Goal: Task Accomplishment & Management: Complete application form

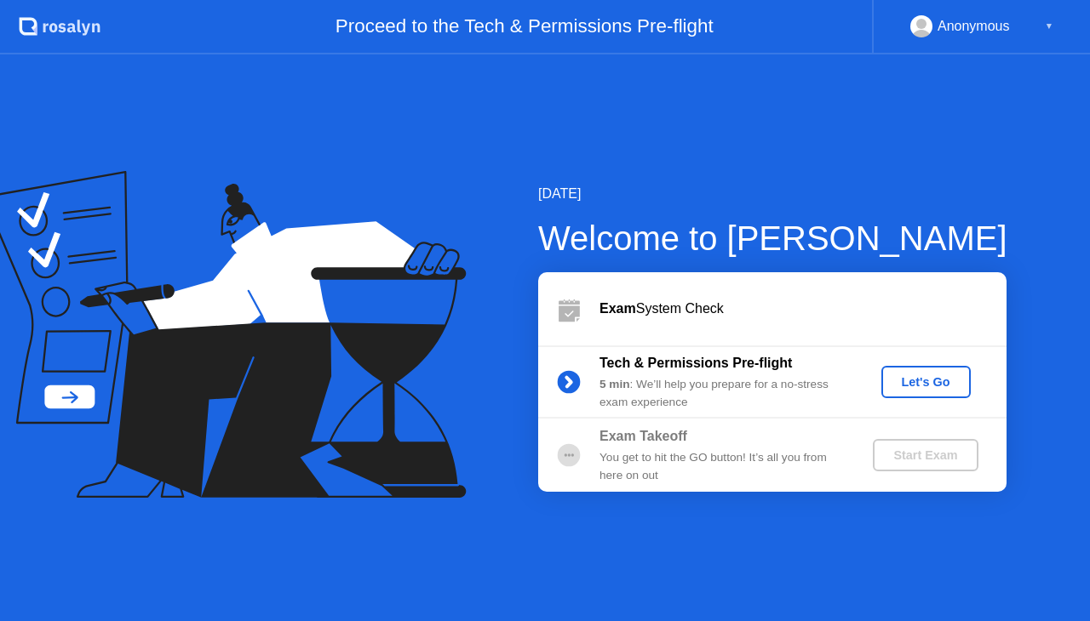
click at [627, 310] on b "Exam" at bounding box center [617, 308] width 37 height 14
click at [620, 309] on b "Exam" at bounding box center [617, 308] width 37 height 14
click at [921, 386] on div "Let's Go" at bounding box center [926, 382] width 76 height 14
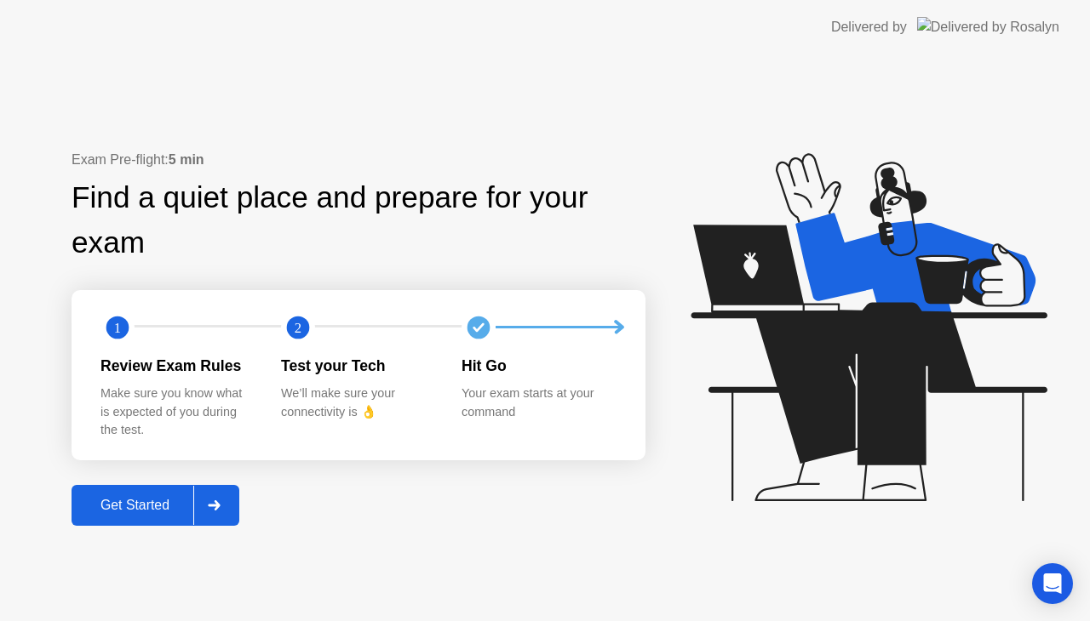
click at [193, 506] on div "Get Started" at bounding box center [135, 505] width 117 height 15
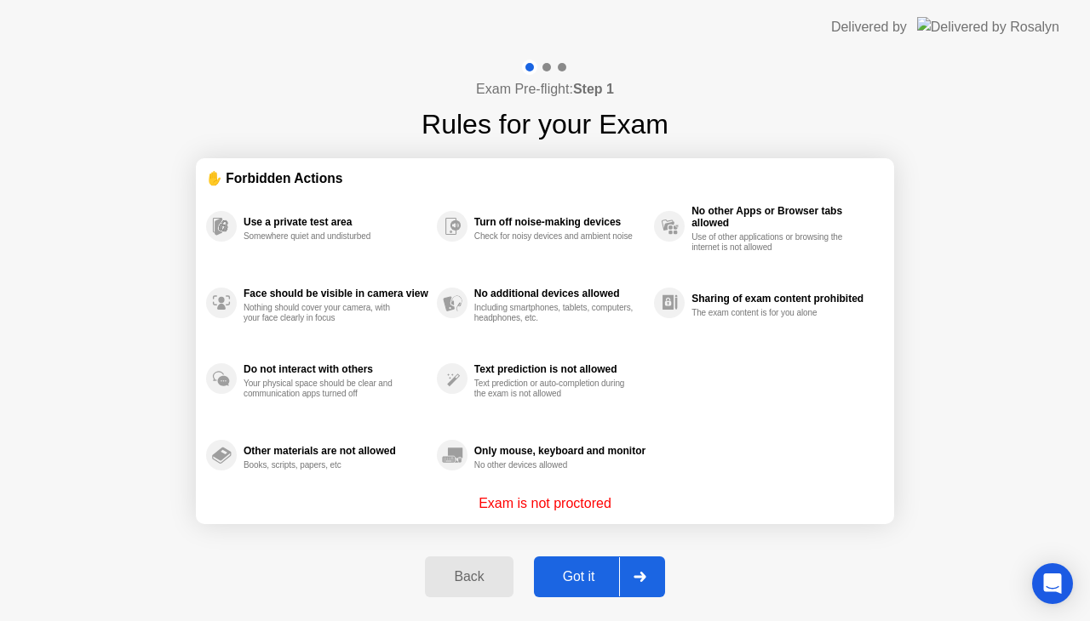
click at [590, 576] on div "Got it" at bounding box center [579, 577] width 80 height 15
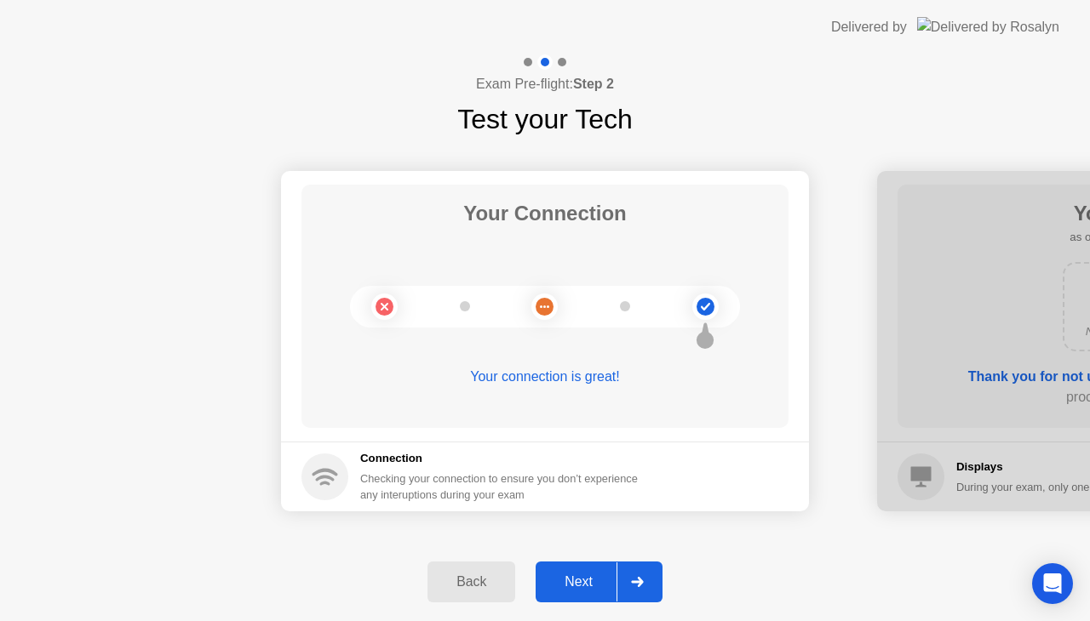
click at [555, 483] on div "Checking your connection to ensure you don’t experience any interuptions during…" at bounding box center [504, 487] width 288 height 32
drag, startPoint x: 883, startPoint y: 438, endPoint x: 547, endPoint y: 438, distance: 336.3
click at [639, 564] on div at bounding box center [636, 582] width 41 height 39
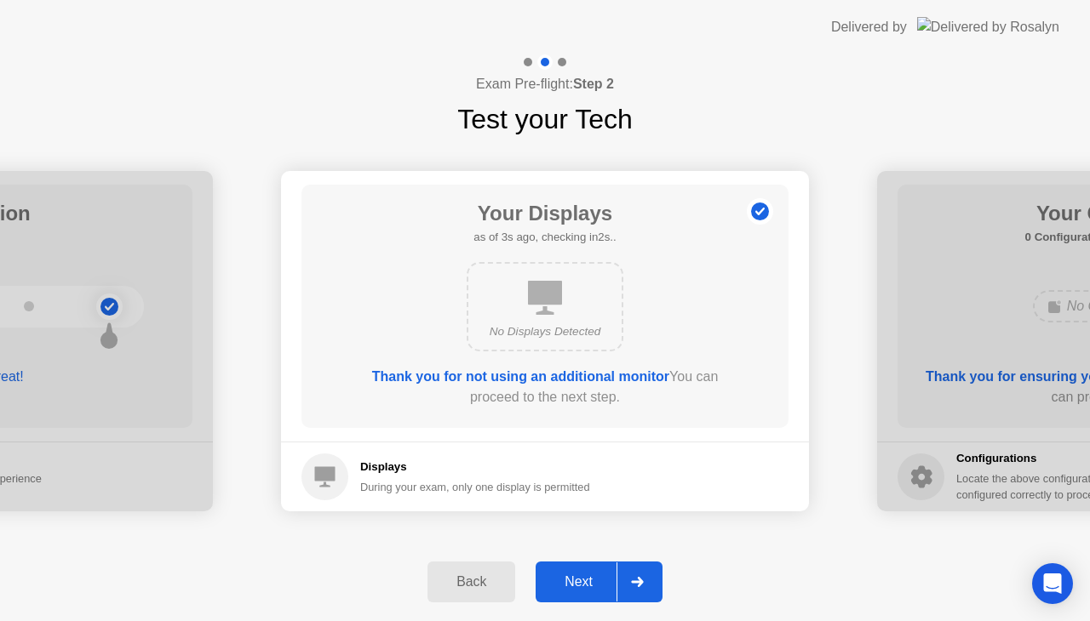
click at [543, 302] on icon at bounding box center [545, 298] width 34 height 34
click at [633, 366] on div "Your Displays as of 4s ago, checking in1s.. No Displays Detected Thank you for …" at bounding box center [544, 306] width 487 height 243
click at [649, 396] on div "Thank you for not using an additional monitor You can proceed to the next step." at bounding box center [545, 387] width 390 height 41
click at [587, 402] on div "Thank you for not using an additional monitor You can proceed to the next step." at bounding box center [545, 387] width 390 height 41
click at [633, 578] on icon at bounding box center [637, 582] width 13 height 10
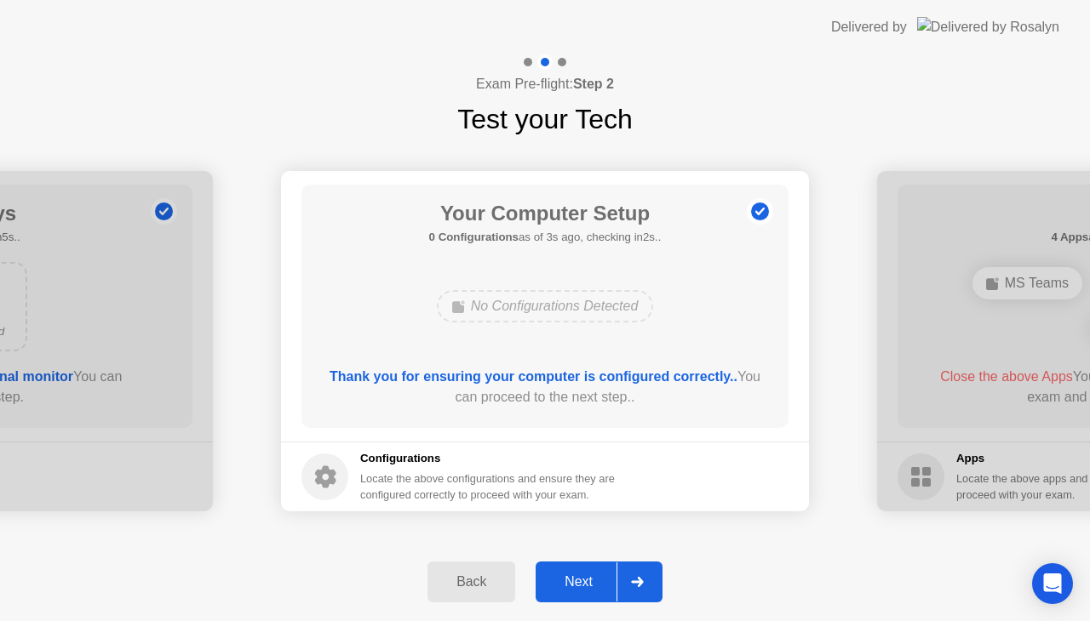
click at [633, 577] on icon at bounding box center [637, 582] width 13 height 10
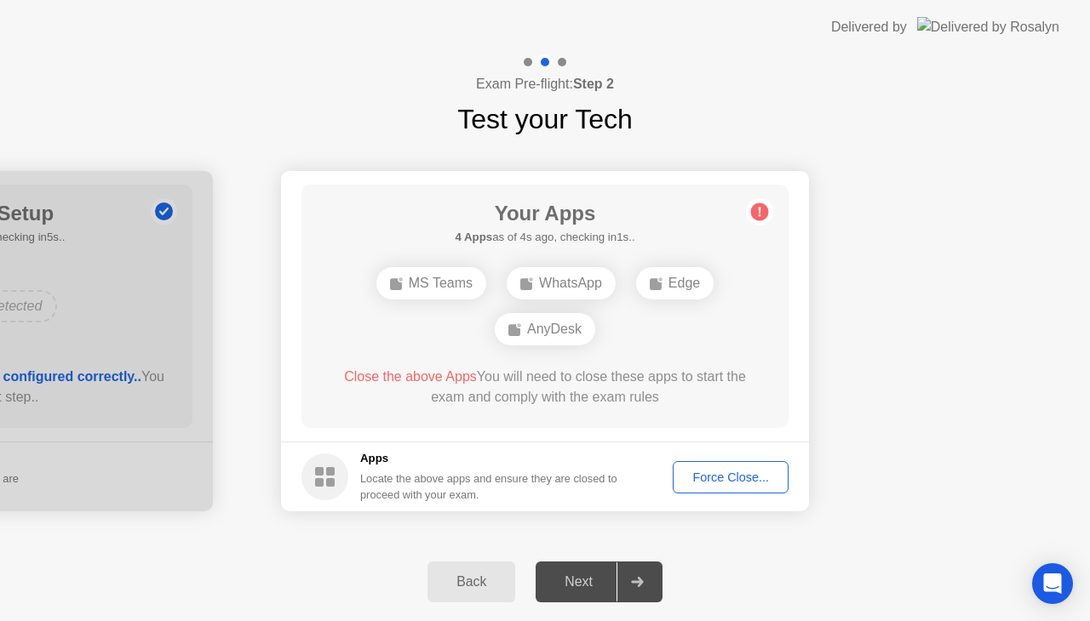
click at [746, 216] on icon at bounding box center [759, 211] width 27 height 27
click at [390, 382] on span "Close the above Apps" at bounding box center [410, 376] width 133 height 14
click at [754, 474] on div "Force Close..." at bounding box center [731, 478] width 104 height 14
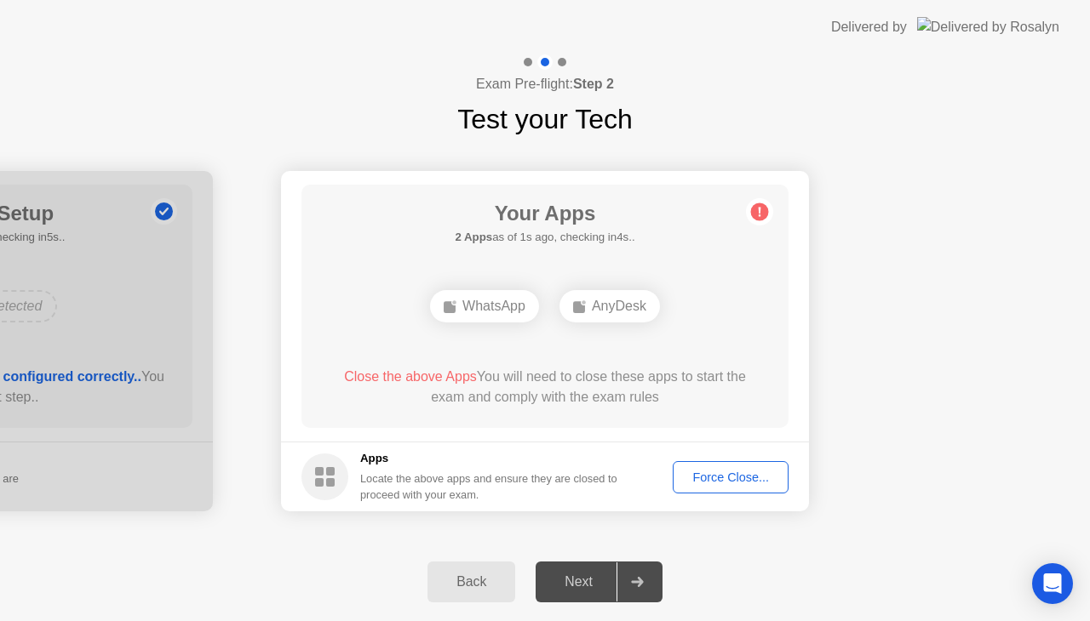
click at [755, 484] on div "Force Close..." at bounding box center [731, 478] width 104 height 14
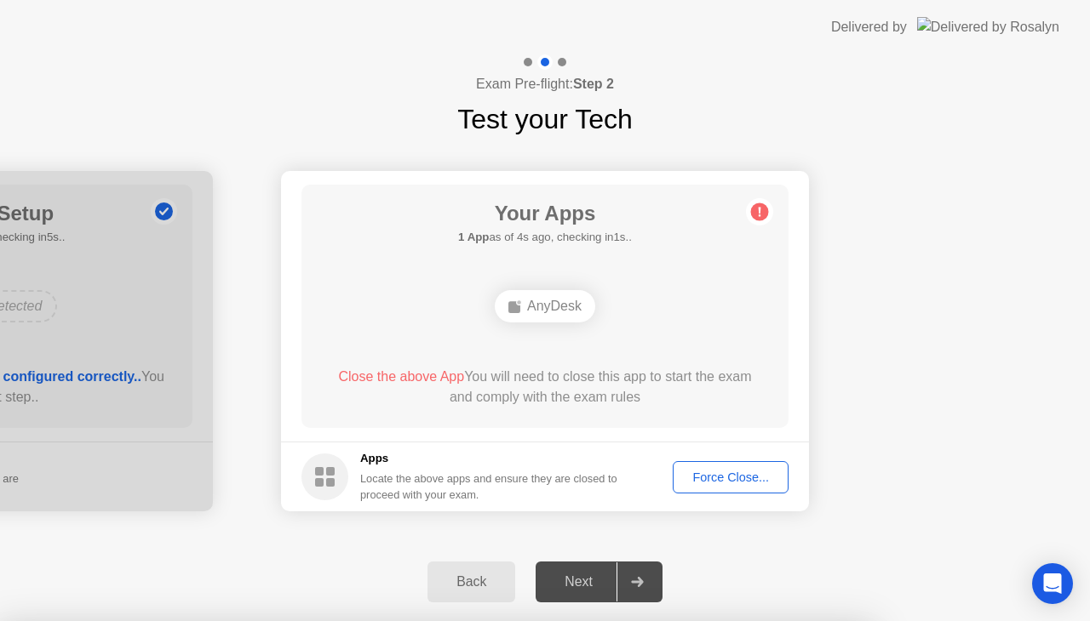
drag, startPoint x: 538, startPoint y: 293, endPoint x: 559, endPoint y: 307, distance: 25.7
click at [545, 297] on div "AnyDesk" at bounding box center [545, 306] width 100 height 32
drag, startPoint x: 594, startPoint y: 327, endPoint x: 645, endPoint y: 370, distance: 67.0
click at [633, 359] on div "Your Apps Searching for disallowed apps... AnyDesk Close the above App You will…" at bounding box center [544, 306] width 487 height 243
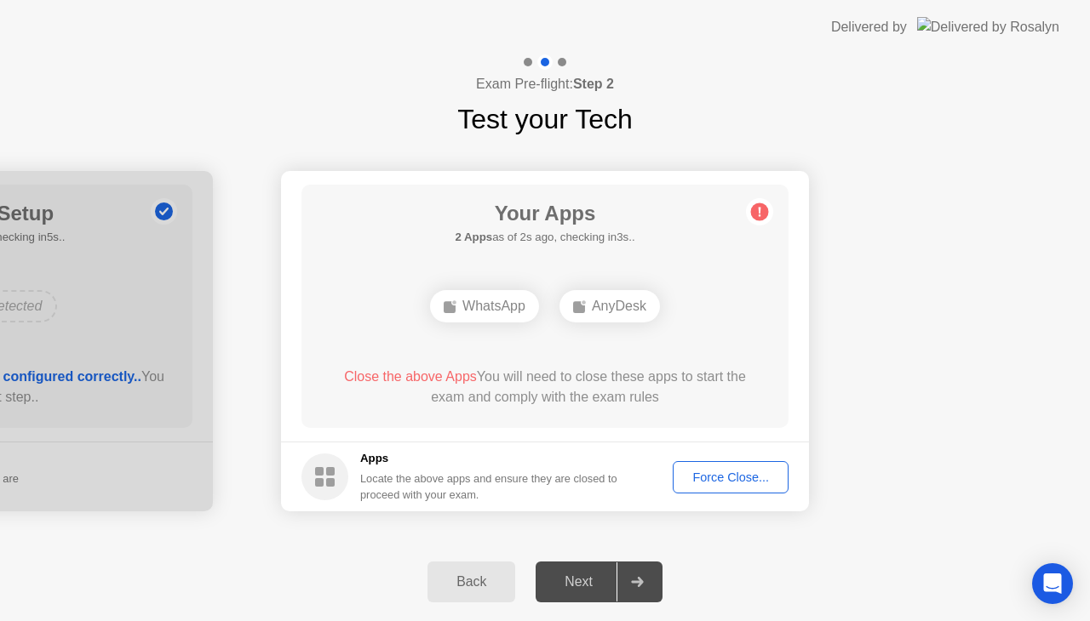
click at [639, 7] on header "Delivered by" at bounding box center [545, 27] width 1090 height 54
click at [708, 471] on div "Force Close..." at bounding box center [731, 478] width 104 height 14
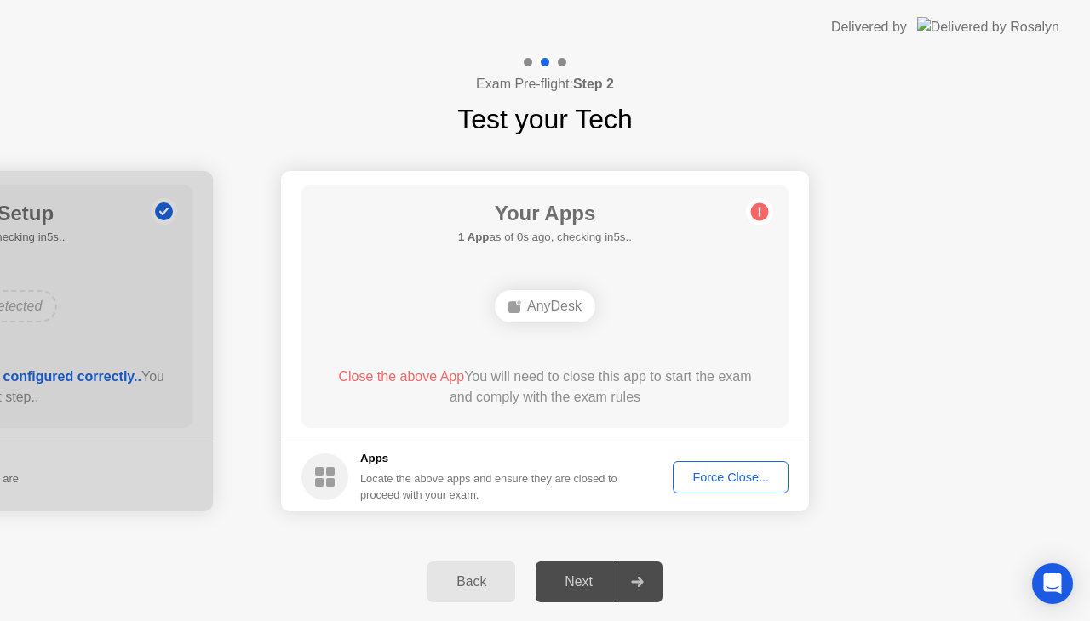
click at [716, 471] on div "Force Close..." at bounding box center [731, 478] width 104 height 14
click at [733, 52] on header "Delivered by" at bounding box center [545, 27] width 1090 height 54
click at [703, 488] on button "Force Close..." at bounding box center [731, 477] width 116 height 32
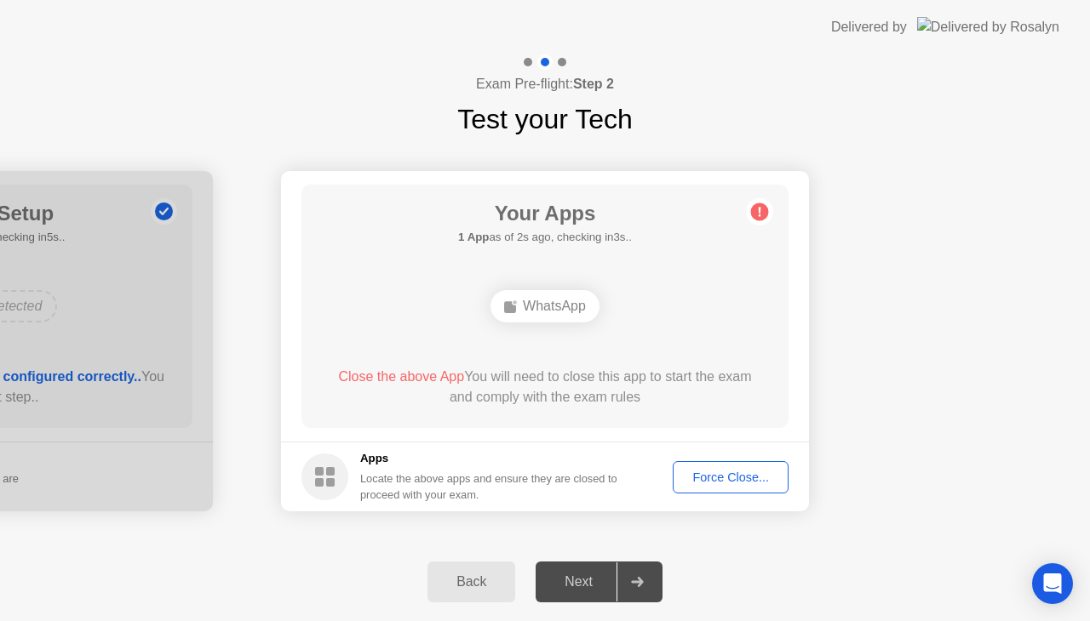
click at [729, 474] on div "Force Close..." at bounding box center [731, 478] width 104 height 14
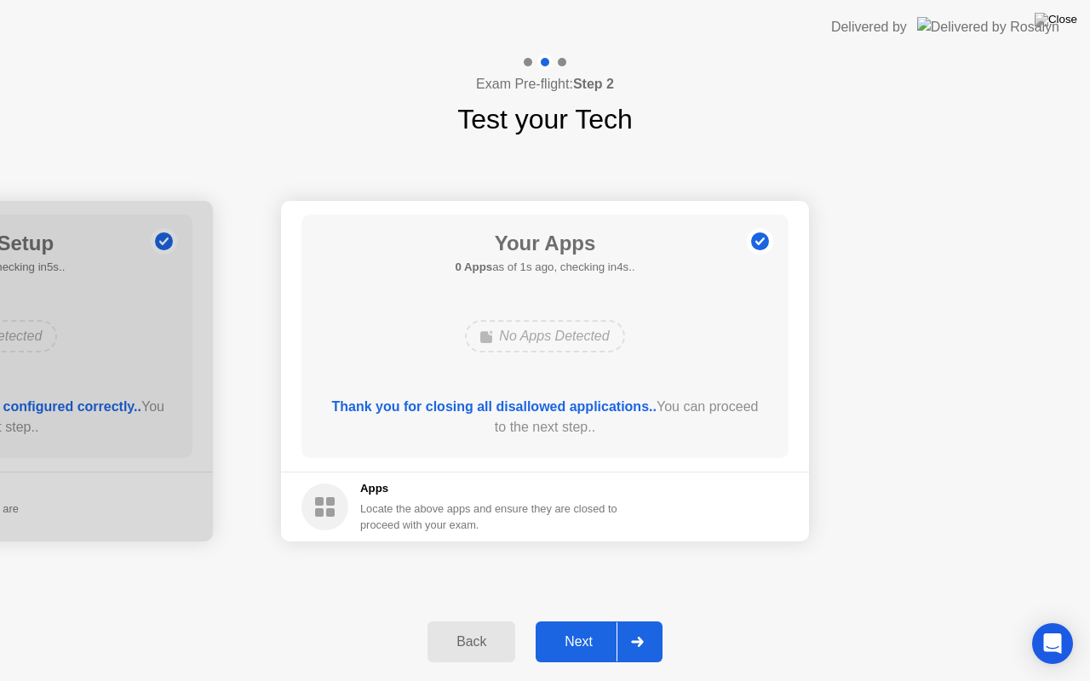
click at [587, 621] on div "Next" at bounding box center [579, 641] width 76 height 15
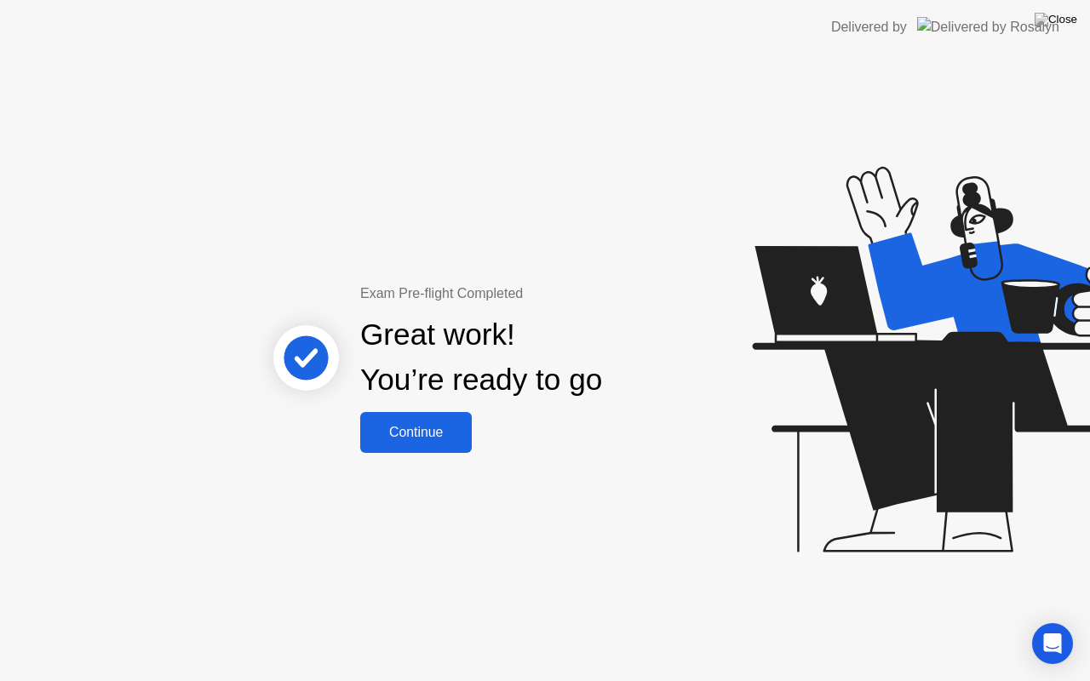
click at [446, 440] on div "Continue" at bounding box center [415, 432] width 101 height 15
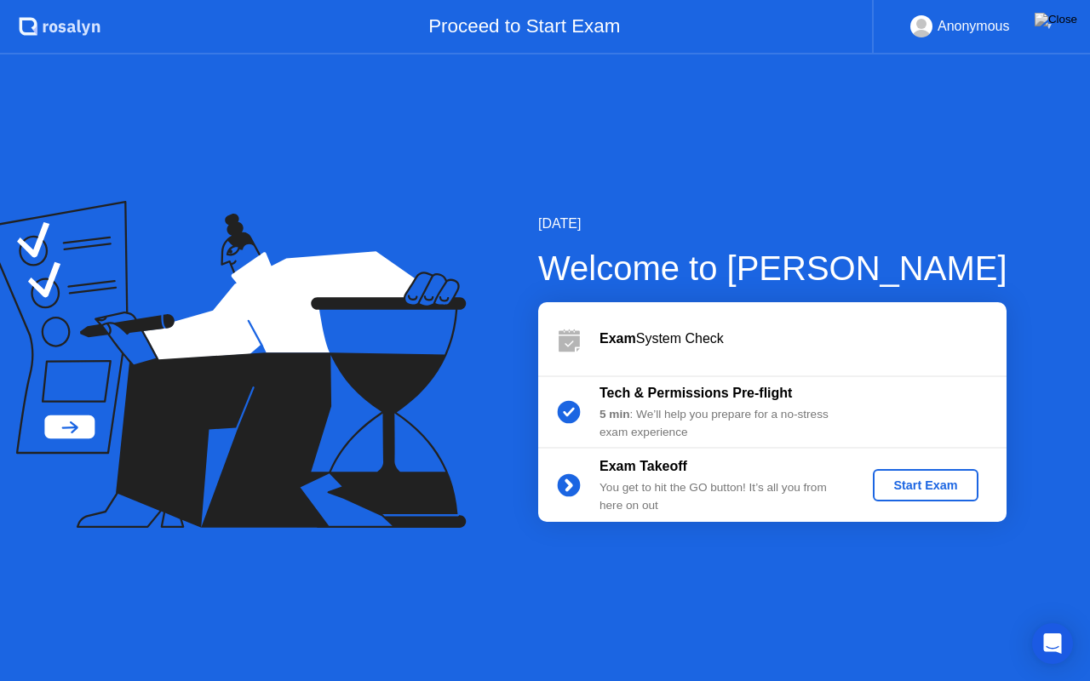
click at [919, 16] on rect at bounding box center [922, 26] width 28 height 25
click at [1038, 26] on div "Anonymous ▼" at bounding box center [981, 26] width 143 height 22
drag, startPoint x: 896, startPoint y: 0, endPoint x: 902, endPoint y: 37, distance: 37.8
click at [902, 37] on div "Anonymous ▼" at bounding box center [981, 27] width 218 height 54
click at [271, 295] on icon at bounding box center [216, 330] width 398 height 216
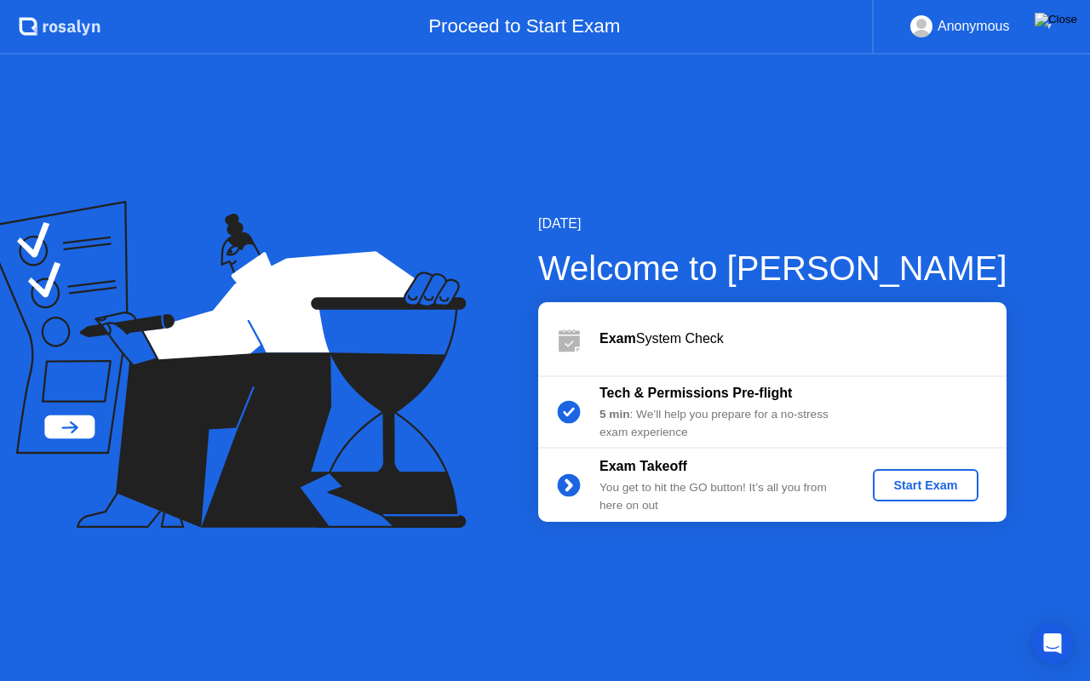
click at [1068, 24] on img at bounding box center [1055, 20] width 43 height 14
